Goal: Download file/media

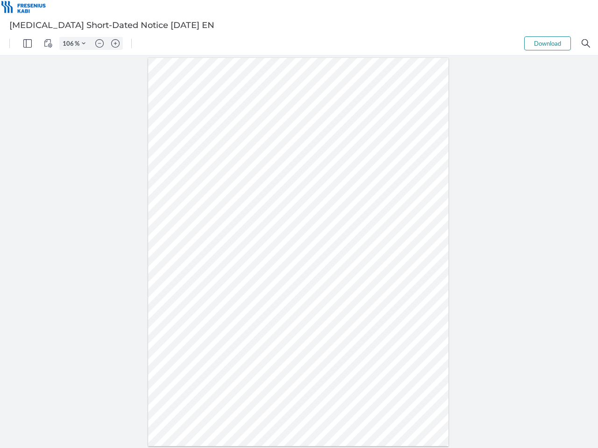
click at [28, 43] on img "Panel" at bounding box center [27, 43] width 8 height 8
click at [48, 43] on img "View Controls" at bounding box center [48, 43] width 8 height 8
click at [70, 43] on input "106" at bounding box center [67, 43] width 15 height 8
click at [84, 43] on img "Zoom Controls" at bounding box center [84, 44] width 4 height 4
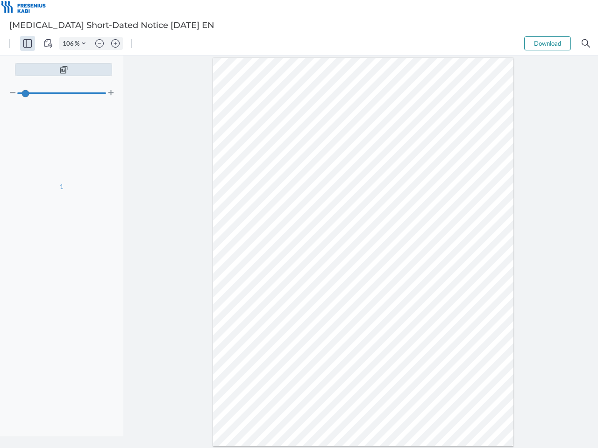
click at [99, 43] on img "Zoom out" at bounding box center [99, 43] width 8 height 8
click at [115, 43] on img "Zoom in" at bounding box center [115, 43] width 8 height 8
type input "106"
click at [547, 43] on button "Download" at bounding box center [547, 43] width 47 height 14
click at [586, 43] on img "Search" at bounding box center [586, 43] width 8 height 8
